Goal: Check status

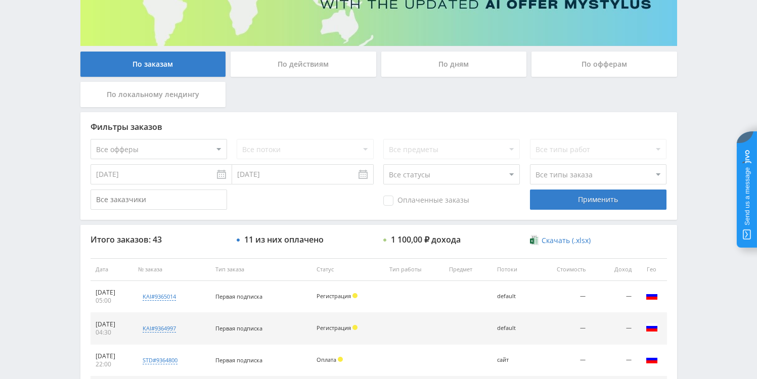
scroll to position [34, 0]
